Goal: Check status: Check status

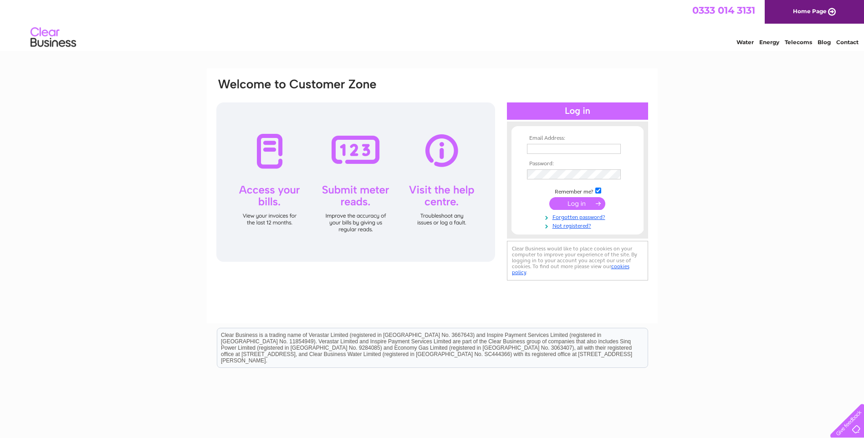
type input "[EMAIL_ADDRESS][DOMAIN_NAME]"
click at [574, 205] on input "submit" at bounding box center [577, 203] width 56 height 13
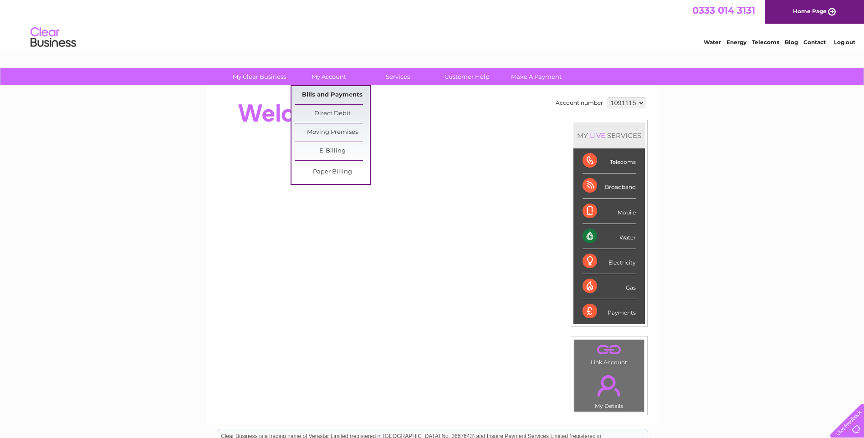
click at [329, 90] on link "Bills and Payments" at bounding box center [332, 95] width 75 height 18
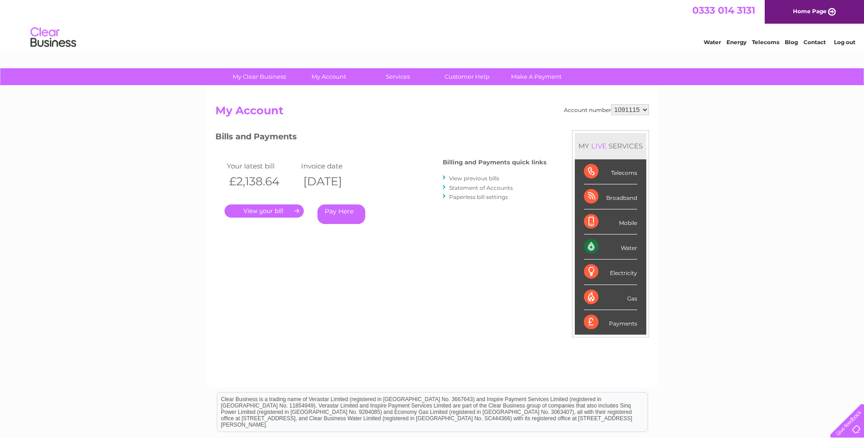
click at [261, 211] on link "." at bounding box center [263, 210] width 79 height 13
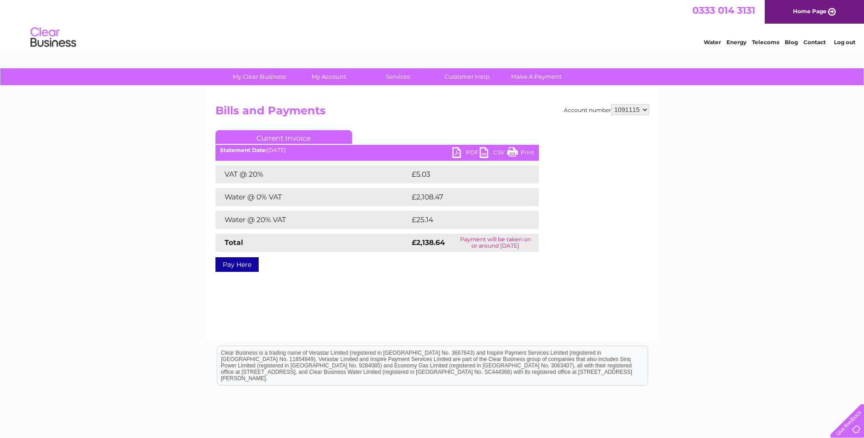
click at [469, 149] on link "PDF" at bounding box center [465, 153] width 27 height 13
